Goal: Task Accomplishment & Management: Manage account settings

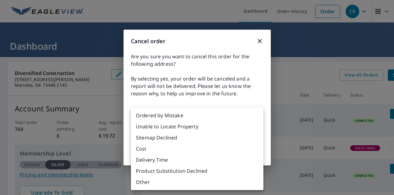
click at [234, 128] on body "CR CR Dashboard Order History Order CR Dashboard Diversified Construction [STRE…" at bounding box center [197, 97] width 394 height 195
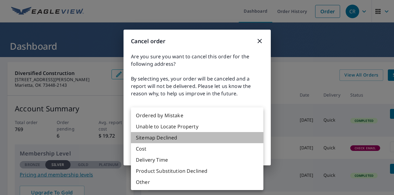
click at [201, 136] on li "Sitemap Declined" at bounding box center [197, 137] width 132 height 11
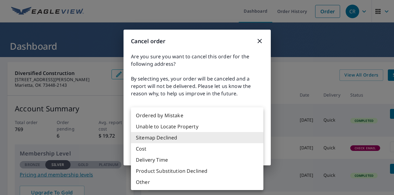
click at [199, 133] on body "CR CR Dashboard Order History Order CR Dashboard Diversified Construction [STRE…" at bounding box center [197, 97] width 394 height 195
click at [188, 127] on li "Unable to Locate Property" at bounding box center [197, 126] width 132 height 11
type input "31"
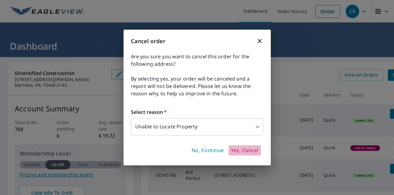
click at [239, 150] on span "Yes, Cancel" at bounding box center [244, 150] width 27 height 7
